Goal: Check status

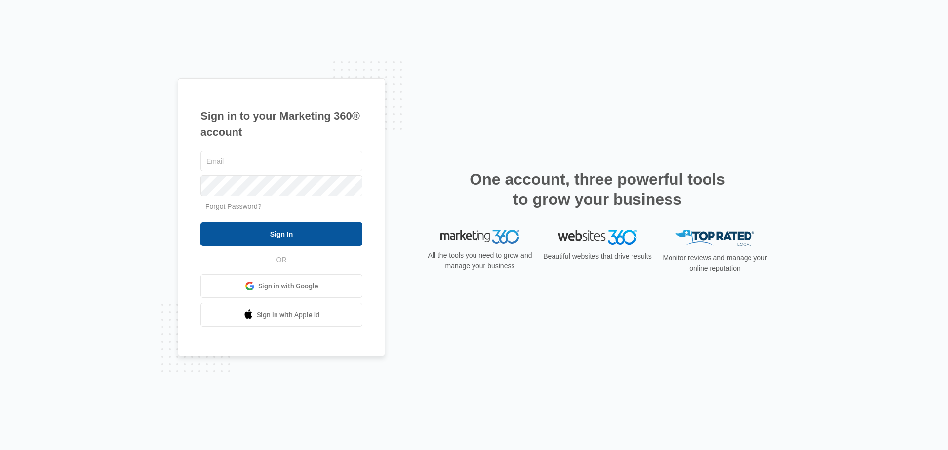
type input "[EMAIL_ADDRESS][DOMAIN_NAME]"
click at [289, 236] on input "Sign In" at bounding box center [282, 234] width 162 height 24
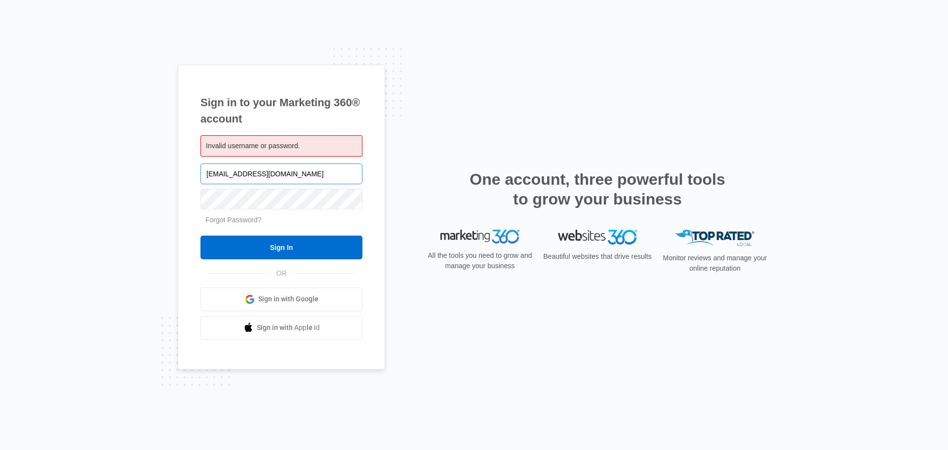
click at [308, 184] on input "Wiscocars@outlook.com" at bounding box center [282, 173] width 162 height 21
click at [308, 183] on input "Wiscocars@outlook.com" at bounding box center [282, 173] width 162 height 21
click at [308, 183] on input "[EMAIL_ADDRESS][DOMAIN_NAME]" at bounding box center [282, 173] width 162 height 21
type input "Strikerlightsllc@gmail.com"
click at [201, 236] on input "Sign In" at bounding box center [282, 248] width 162 height 24
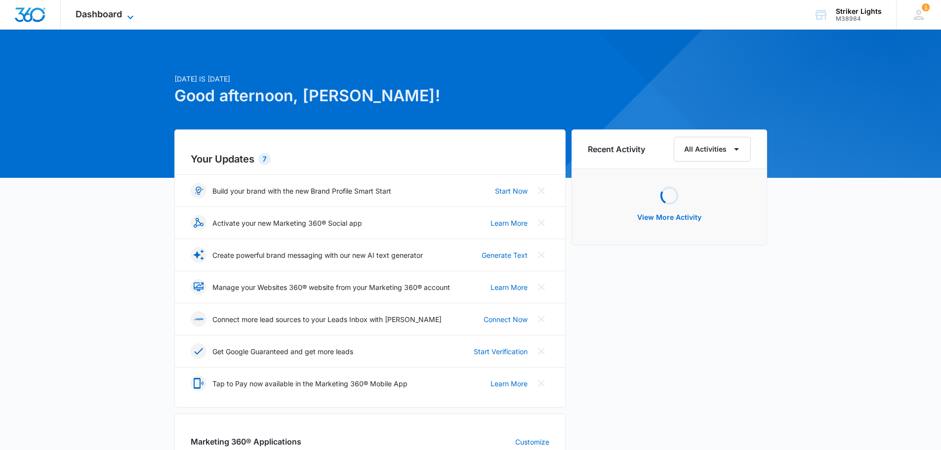
click at [124, 16] on icon at bounding box center [130, 17] width 12 height 12
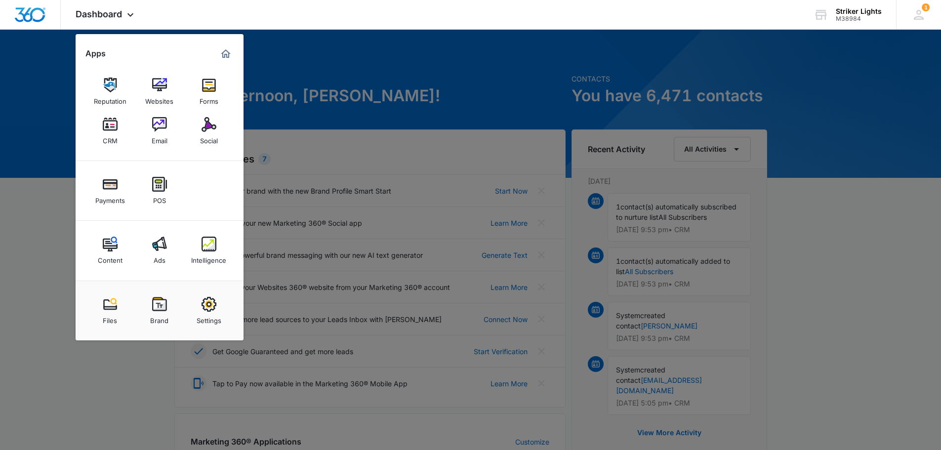
click at [215, 242] on img at bounding box center [209, 244] width 15 height 15
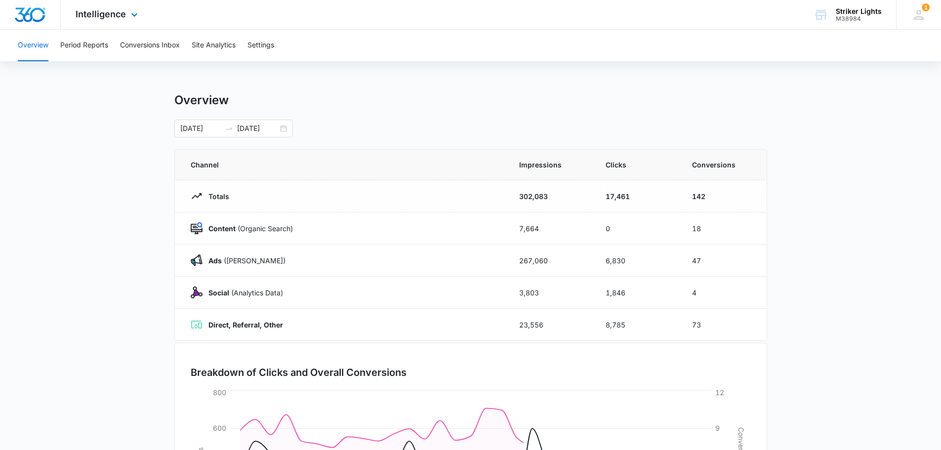
click at [111, 24] on div "Intelligence Apps Reputation Websites Forms CRM Email Social Payments POS Conte…" at bounding box center [108, 14] width 94 height 29
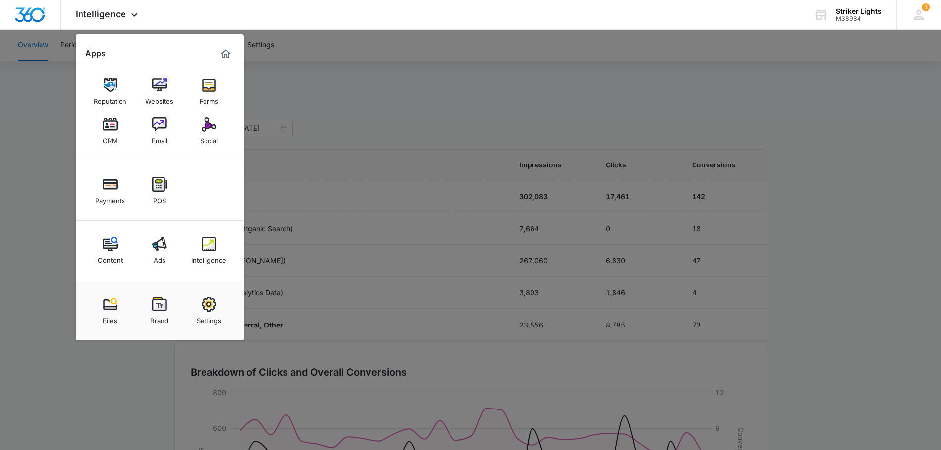
click at [165, 253] on link "Ads" at bounding box center [160, 251] width 38 height 38
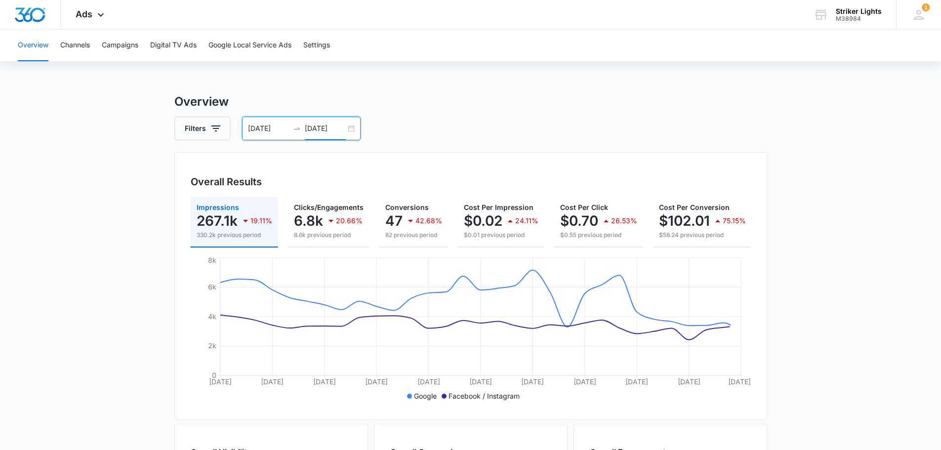
click at [311, 125] on input "06/17/2025" at bounding box center [325, 128] width 41 height 11
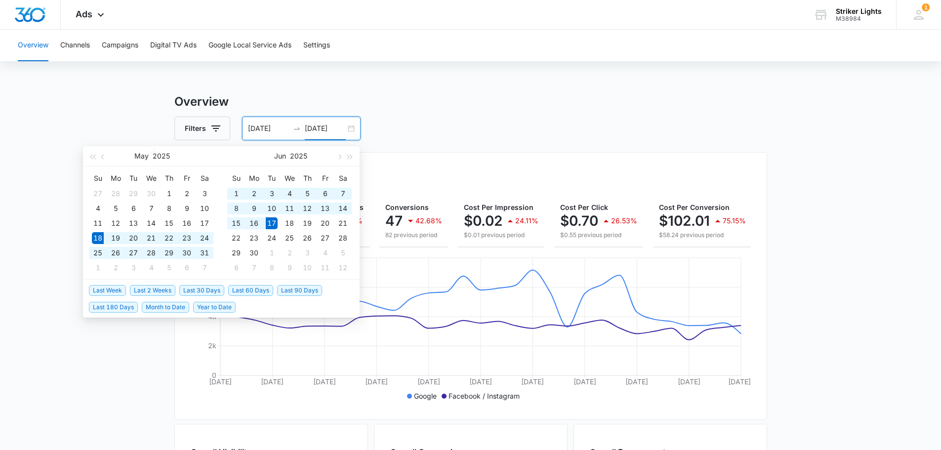
type input "06/17/2025"
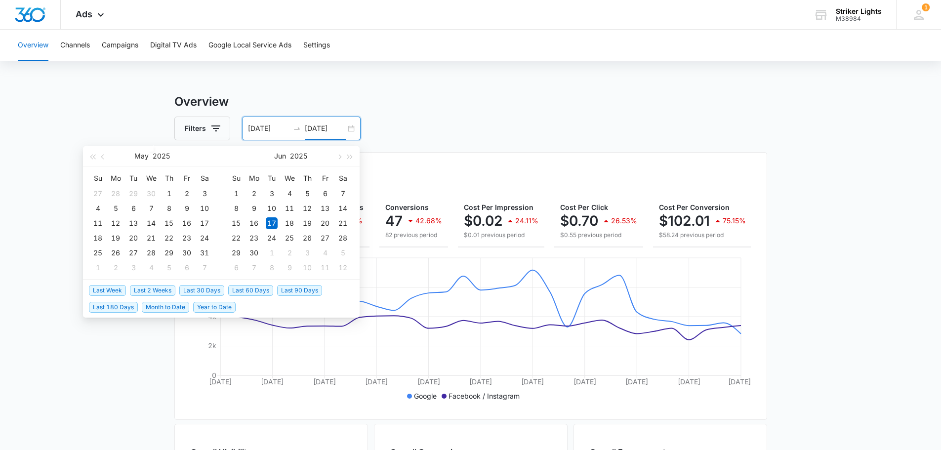
click at [211, 290] on span "Last 30 Days" at bounding box center [201, 290] width 45 height 11
type input "07/15/2025"
type input "08/14/2025"
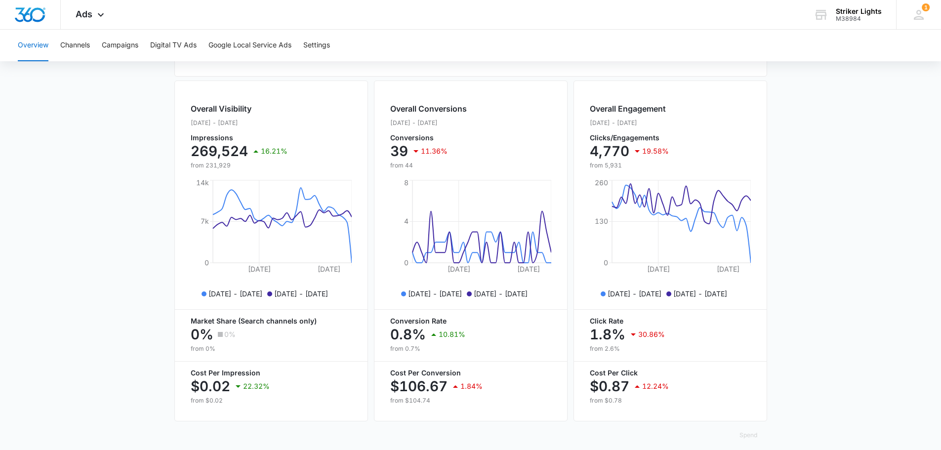
scroll to position [360, 0]
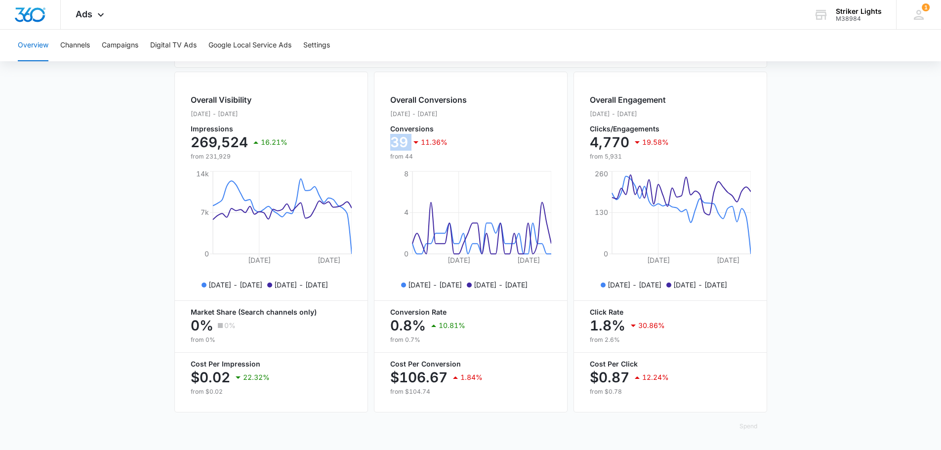
drag, startPoint x: 409, startPoint y: 143, endPoint x: 389, endPoint y: 139, distance: 20.6
click at [389, 139] on div "Overall Conversions Jul. 15 - Aug. 14, 2025 Conversions 39 11.36% from 44 Jul 2…" at bounding box center [471, 242] width 194 height 341
click at [379, 151] on div "Overall Conversions Jul. 15 - Aug. 14, 2025 Conversions 39 11.36% from 44 Jul 2…" at bounding box center [471, 242] width 194 height 341
click at [783, 321] on main "Overview Filters 07/15/2025 08/14/2025 Overall Results Impressions 269.5k 16.21…" at bounding box center [470, 95] width 941 height 709
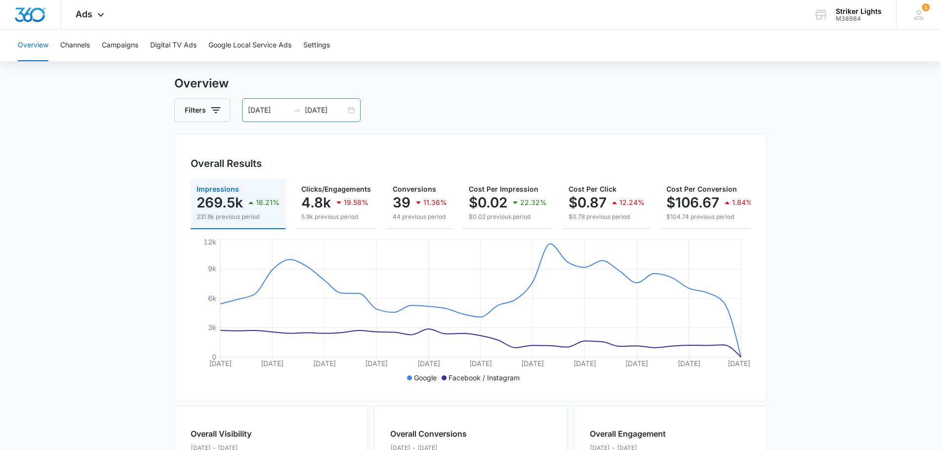
scroll to position [14, 0]
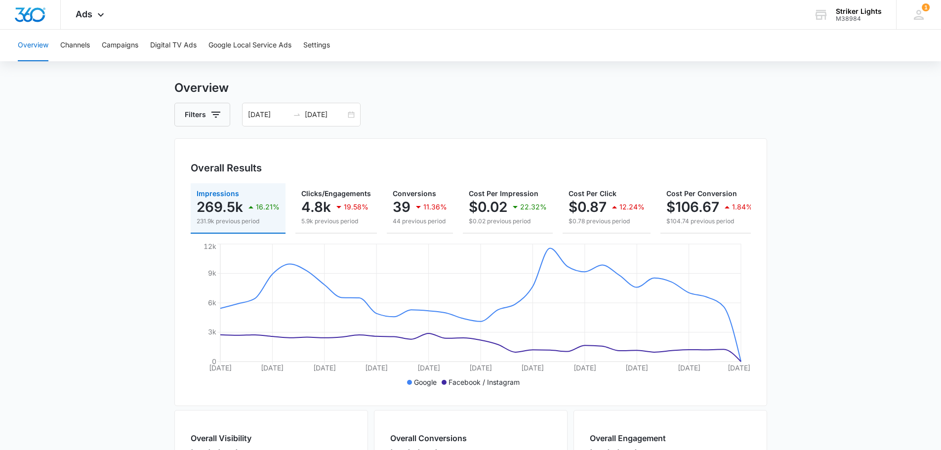
click at [232, 113] on div "Filters 07/15/2025 08/14/2025" at bounding box center [470, 115] width 593 height 24
click at [226, 113] on button "Filters" at bounding box center [202, 115] width 56 height 24
click at [418, 113] on div "Filters 07/15/2025 08/14/2025" at bounding box center [470, 115] width 593 height 24
click at [133, 137] on main "Overview Filters 07/15/2025 08/14/2025 Overall Results Impressions 269.5k 16.21…" at bounding box center [470, 433] width 941 height 709
click at [786, 210] on main "Overview Filters 07/15/2025 08/14/2025 Overall Results Impressions 269.5k 16.21…" at bounding box center [470, 433] width 941 height 709
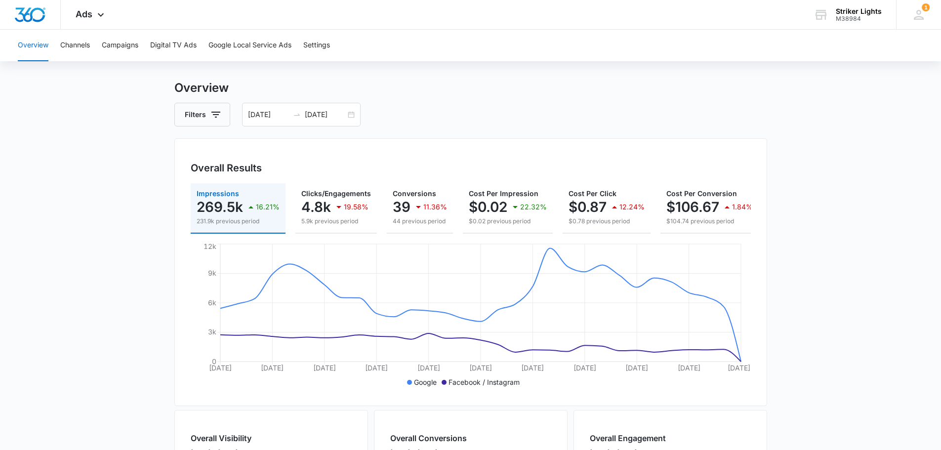
drag, startPoint x: 159, startPoint y: 110, endPoint x: 167, endPoint y: 81, distance: 30.5
click at [160, 108] on main "Overview Filters 07/15/2025 08/14/2025 Overall Results Impressions 269.5k 16.21…" at bounding box center [470, 433] width 941 height 709
